Goal: Communication & Community: Ask a question

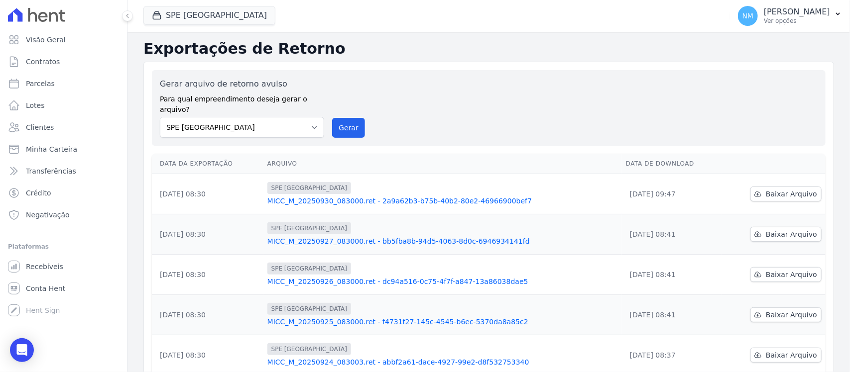
drag, startPoint x: 26, startPoint y: 346, endPoint x: 31, endPoint y: 339, distance: 8.9
click at [26, 346] on icon "Open Intercom Messenger" at bounding box center [22, 351] width 12 height 12
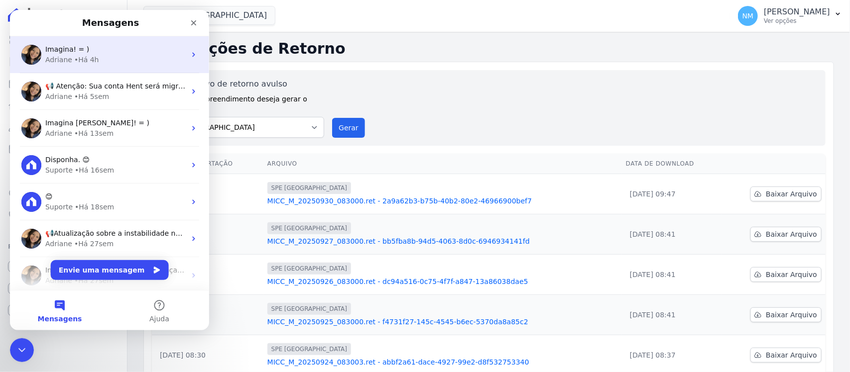
click at [93, 55] on div "• Há 4h" at bounding box center [86, 60] width 25 height 10
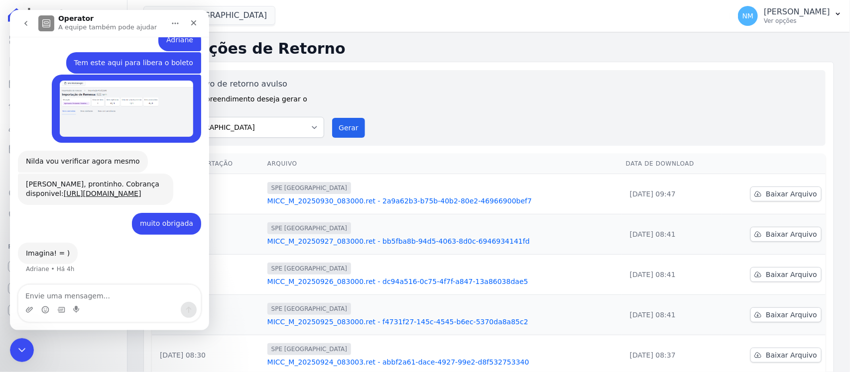
scroll to position [6493, 0]
click at [98, 292] on textarea "Envie uma mensagem..." at bounding box center [109, 293] width 182 height 17
type textarea "Boa Tarde"
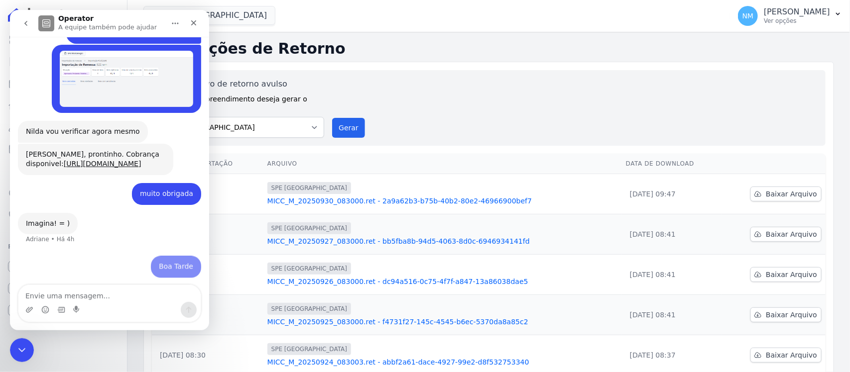
scroll to position [6522, 0]
type textarea "Adriane"
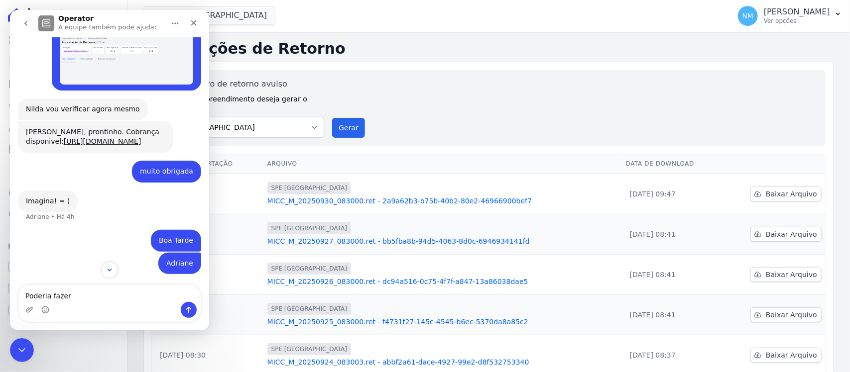
scroll to position [6545, 0]
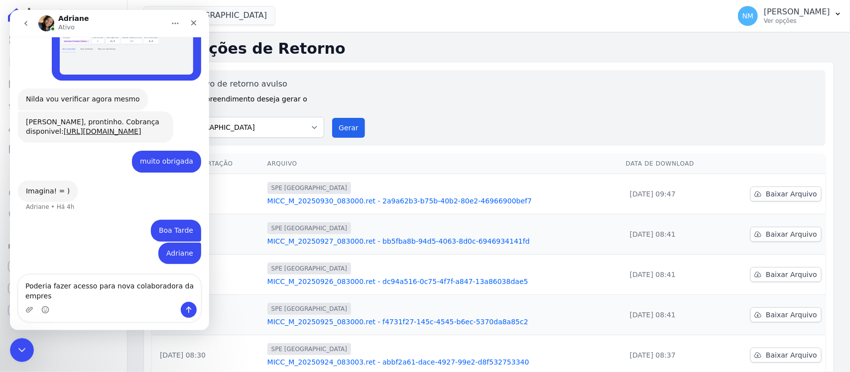
type textarea "Poderia fazer acesso para nova colaboradora da empresa"
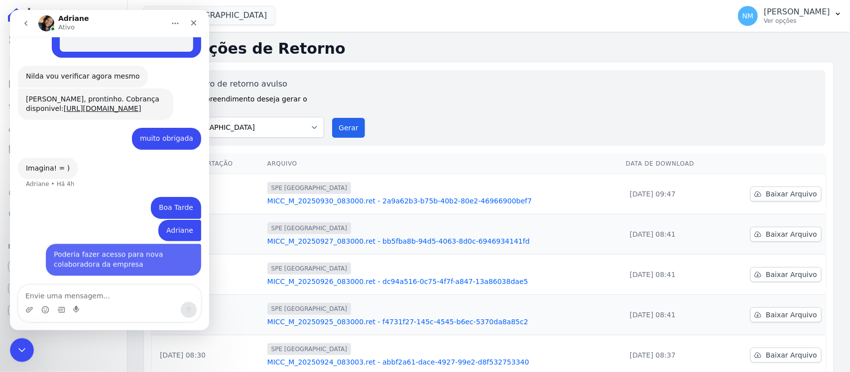
scroll to position [6577, 0]
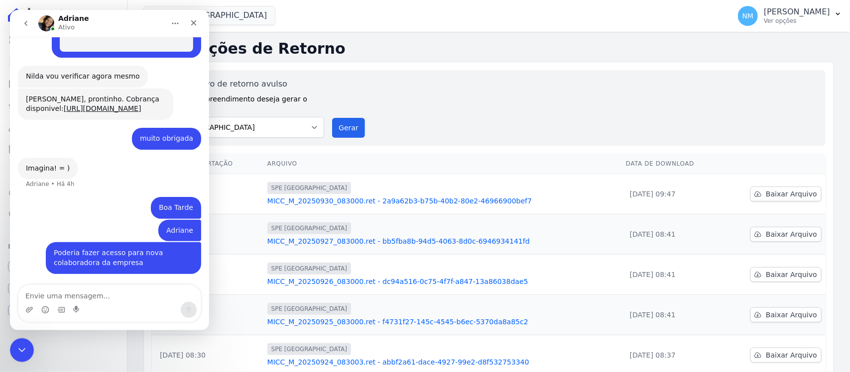
type textarea "yulli dos santos [PERSON_NAME]"
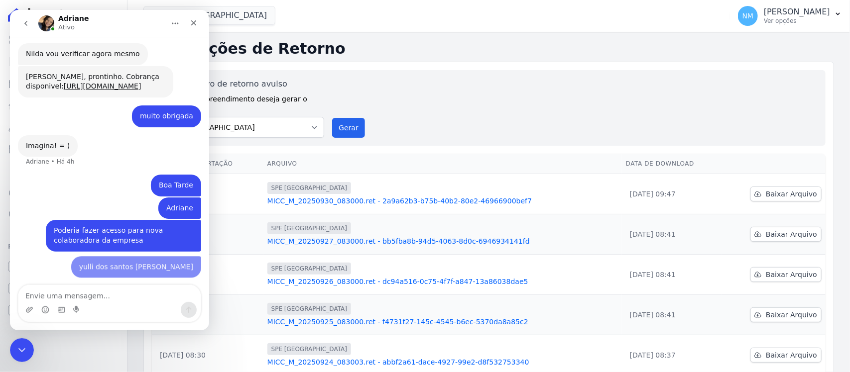
scroll to position [6601, 0]
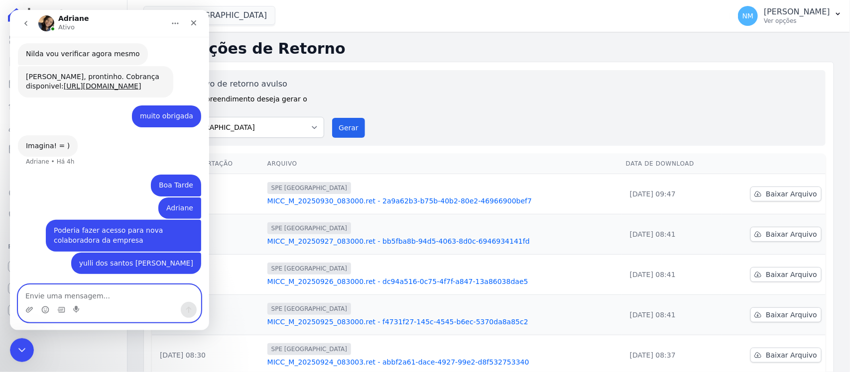
click at [92, 297] on textarea "Envie uma mensagem..." at bounding box center [109, 293] width 182 height 17
paste textarea "[EMAIL_ADDRESS][DOMAIN_NAME]"
type textarea "[EMAIL_ADDRESS][DOMAIN_NAME]"
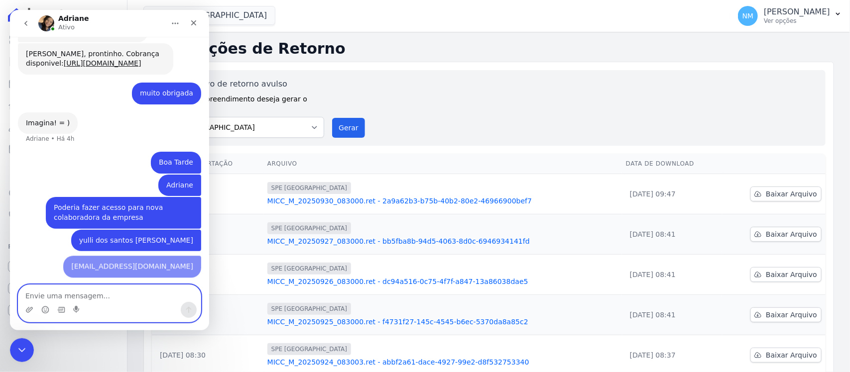
scroll to position [6623, 0]
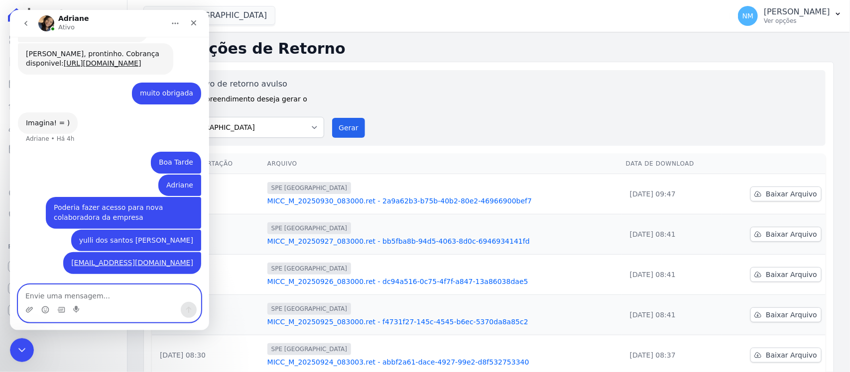
click at [92, 297] on textarea "Envie uma mensagem..." at bounding box center [109, 293] width 182 height 17
type textarea "caso precise de mais dados avise"
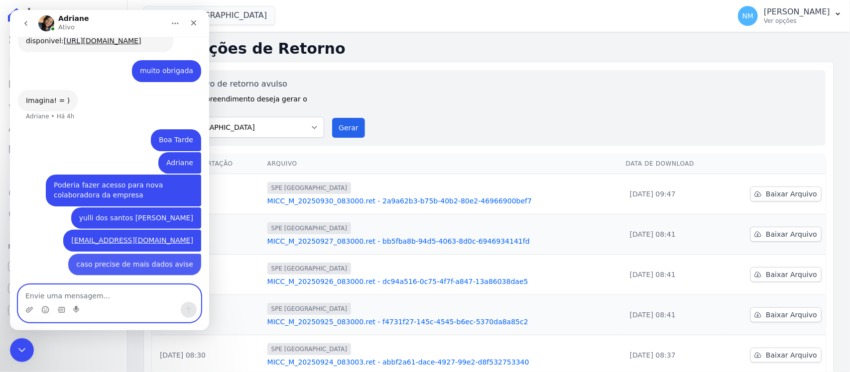
scroll to position [6646, 0]
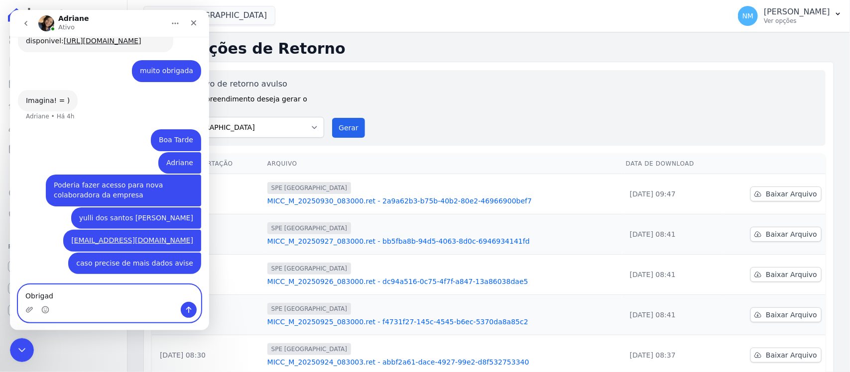
type textarea "Obrigada"
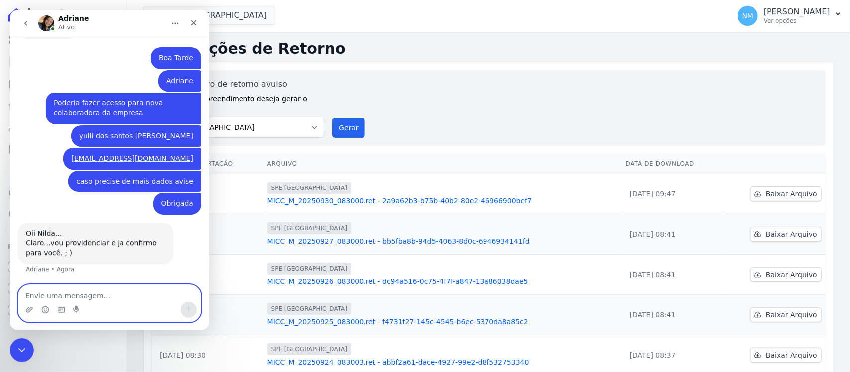
scroll to position [6718, 0]
click at [22, 353] on icon "Encerramento do Messenger da Intercom" at bounding box center [20, 349] width 12 height 12
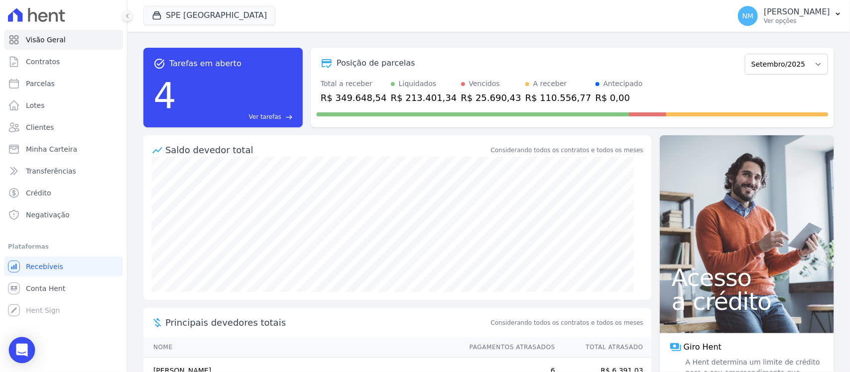
click at [23, 349] on icon "Open Intercom Messenger" at bounding box center [21, 350] width 11 height 13
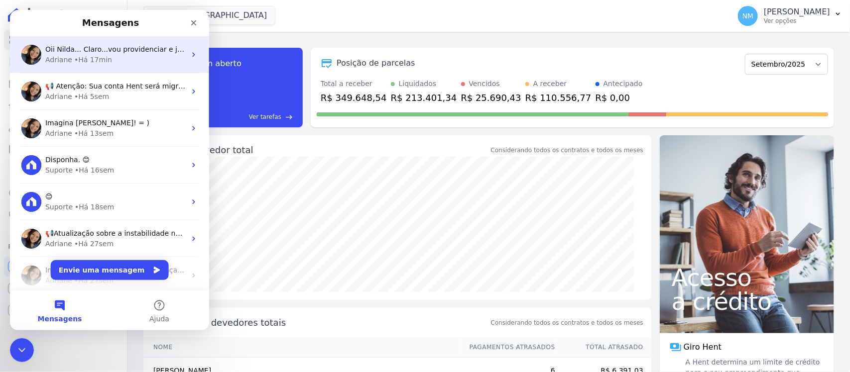
click at [125, 53] on span "Oii Nilda... Claro...vou providenciar e ja confirmo para você. ; )" at bounding box center [154, 49] width 218 height 8
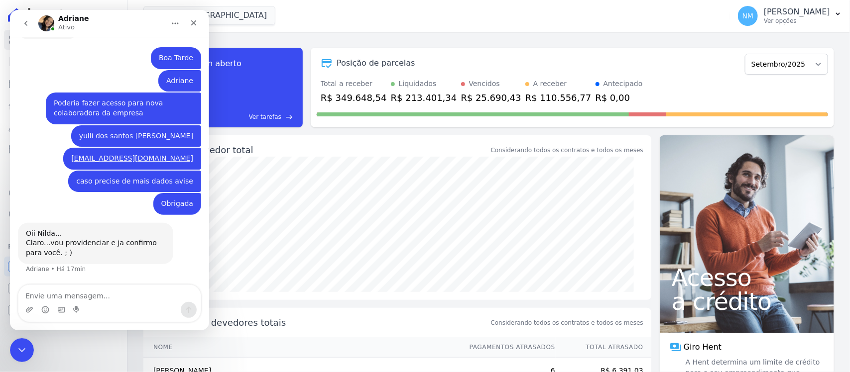
scroll to position [6718, 0]
click at [21, 356] on div "Encerramento do Messenger da Intercom" at bounding box center [20, 349] width 24 height 24
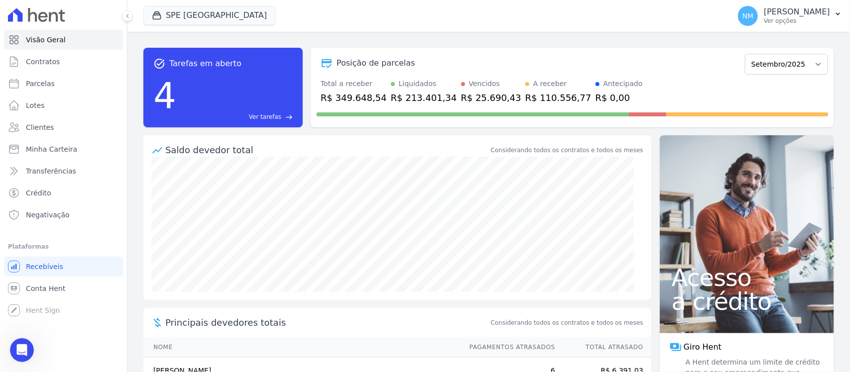
scroll to position [6705, 0]
